Goal: Task Accomplishment & Management: Complete application form

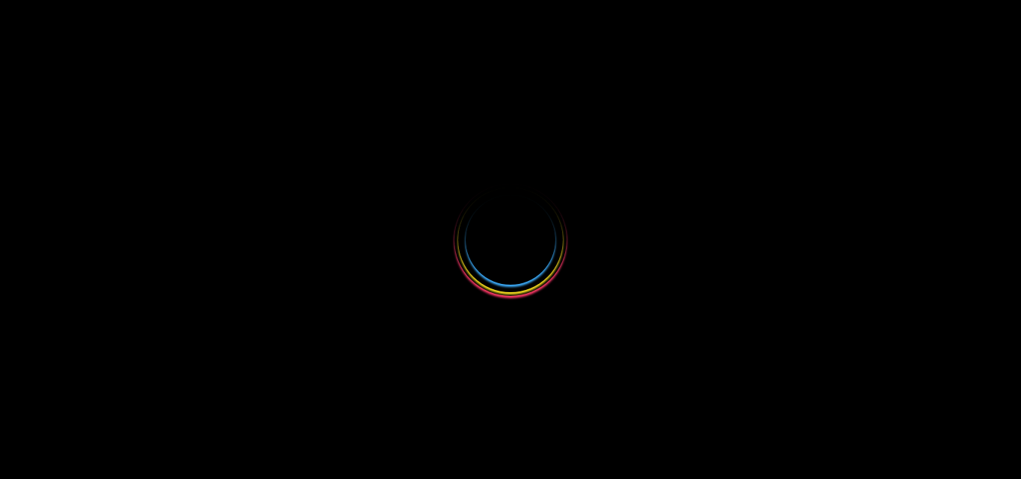
select select
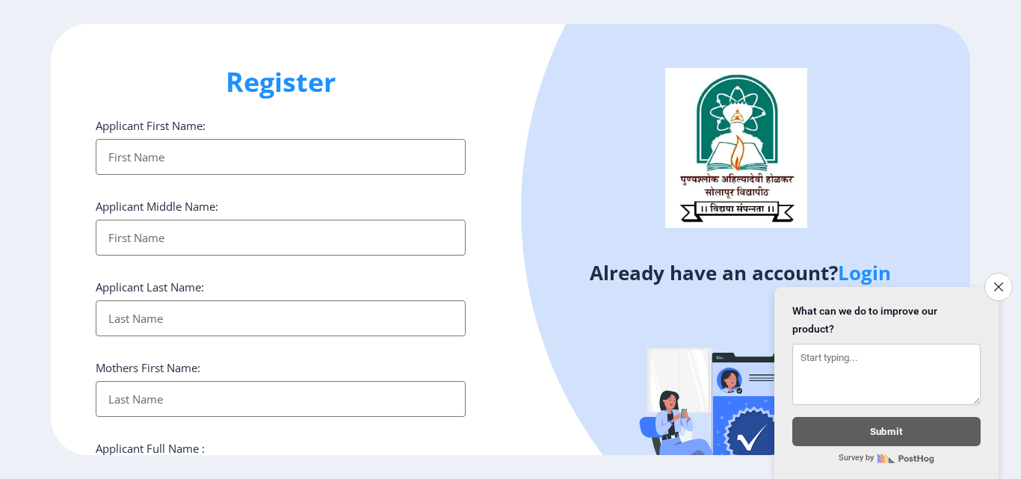
click at [194, 155] on input "Applicant First Name:" at bounding box center [281, 157] width 370 height 36
type input "Mangal"
type input "[PERSON_NAME]"
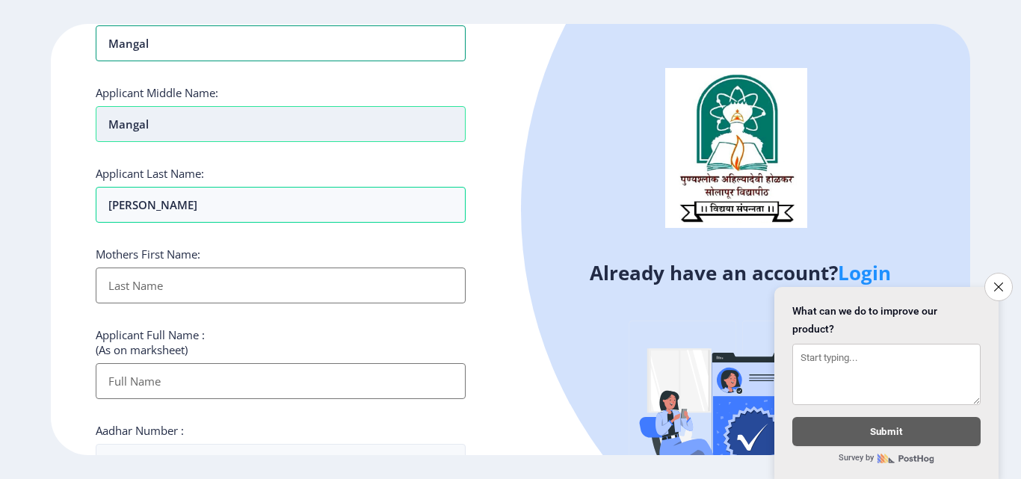
scroll to position [114, 0]
click at [184, 289] on input "Applicant First Name:" at bounding box center [281, 285] width 370 height 36
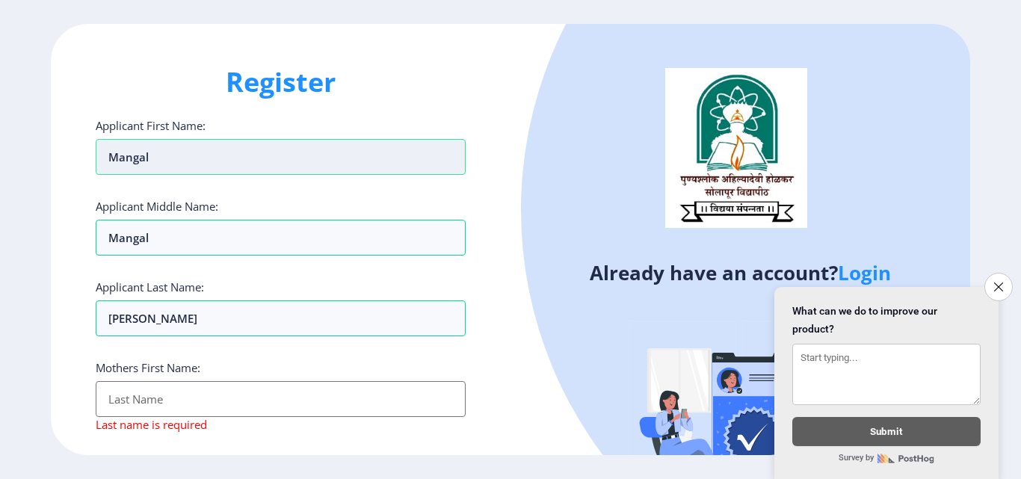
click at [176, 162] on input "Mangal" at bounding box center [281, 157] width 370 height 36
type input "M"
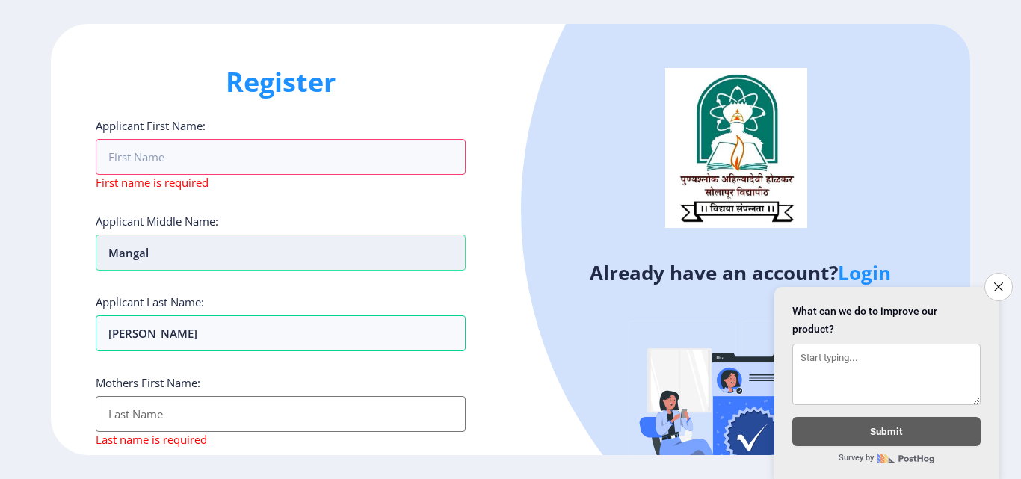
click at [196, 242] on input "Mangal" at bounding box center [281, 253] width 370 height 36
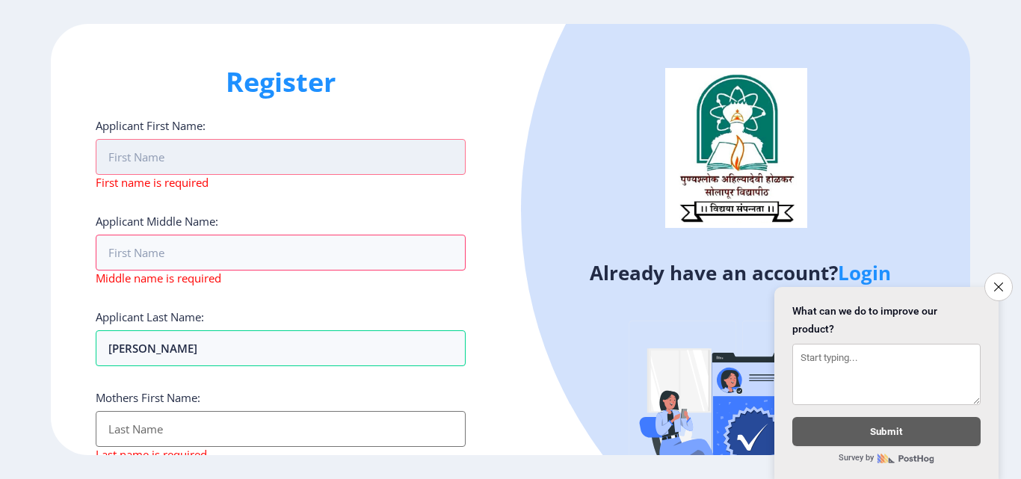
click at [184, 158] on input "Applicant First Name:" at bounding box center [281, 157] width 370 height 36
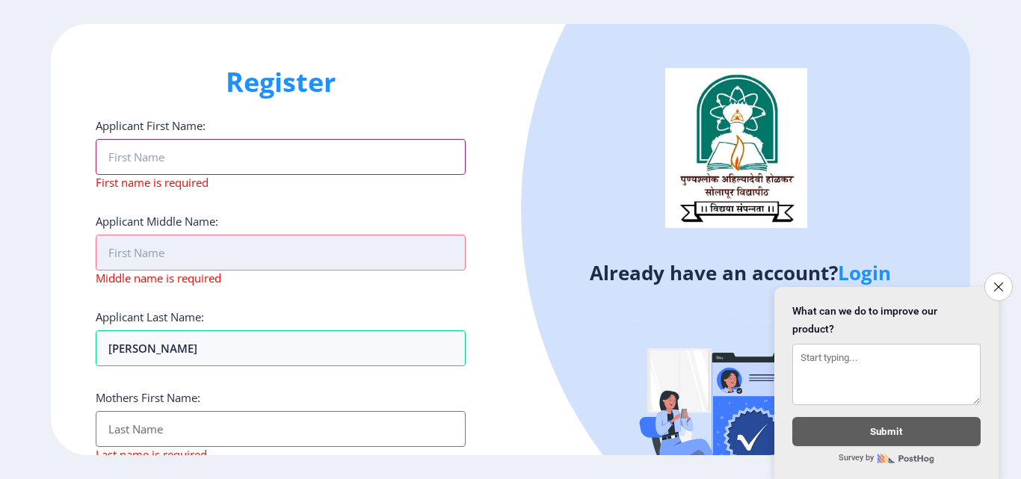
type input "Abasaheb"
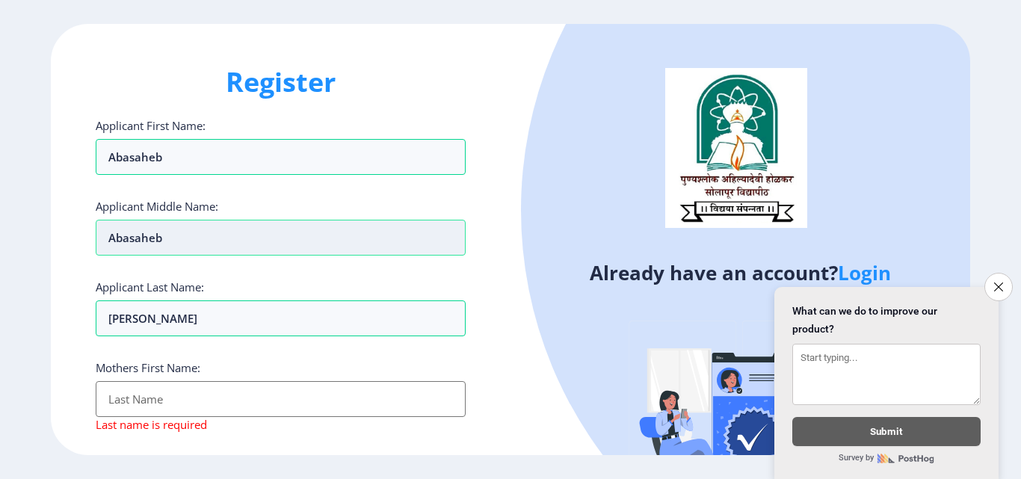
click at [206, 241] on input "Abasaheb" at bounding box center [281, 238] width 370 height 36
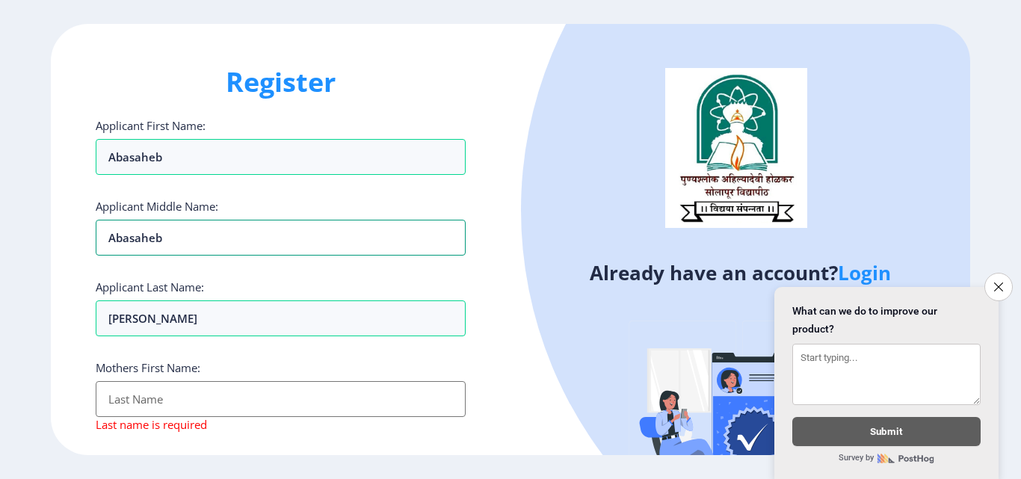
type input "Ananda"
click at [155, 404] on input "Applicant First Name:" at bounding box center [281, 399] width 370 height 36
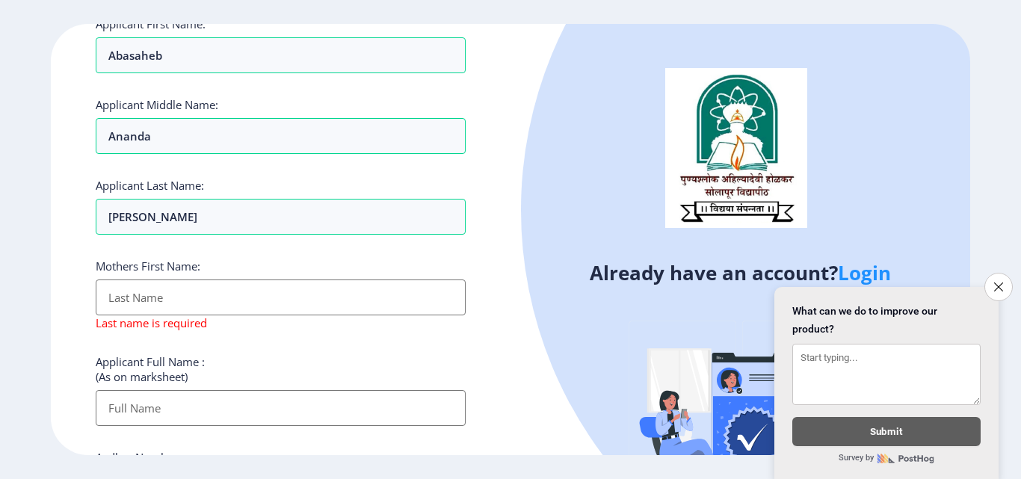
scroll to position [102, 0]
click at [192, 307] on input "Applicant First Name:" at bounding box center [281, 297] width 370 height 36
click at [215, 216] on input "[PERSON_NAME]" at bounding box center [281, 216] width 370 height 36
click at [199, 293] on input "Applicant First Name:" at bounding box center [281, 297] width 370 height 36
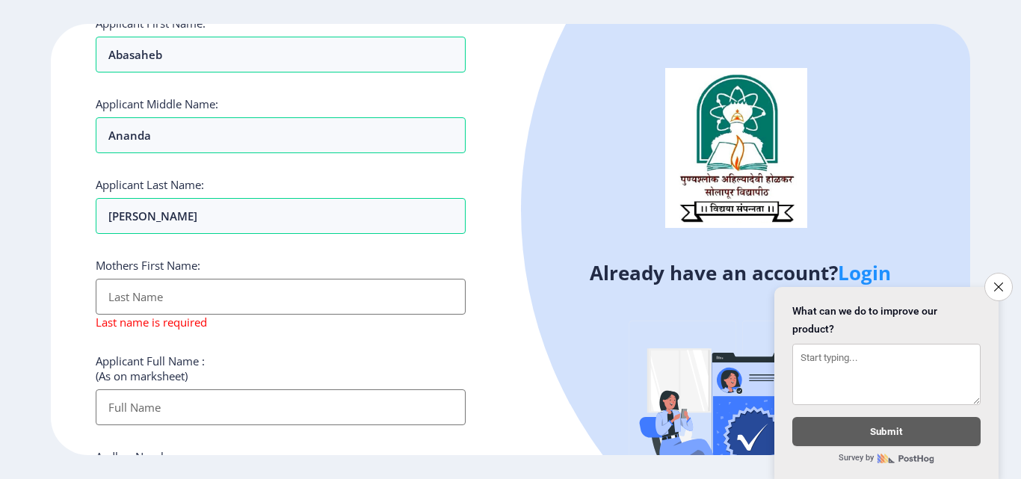
click at [199, 293] on input "Applicant First Name:" at bounding box center [281, 297] width 370 height 36
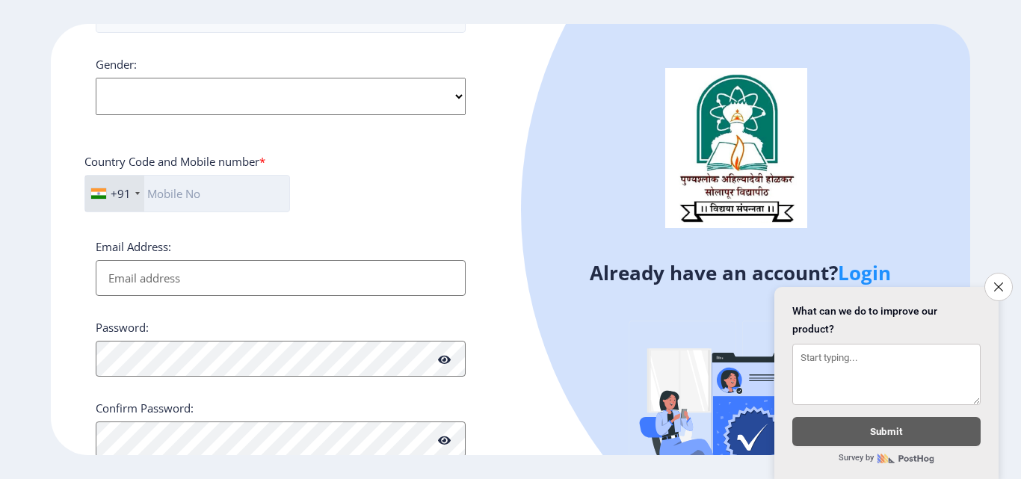
scroll to position [624, 0]
